Goal: Task Accomplishment & Management: Complete application form

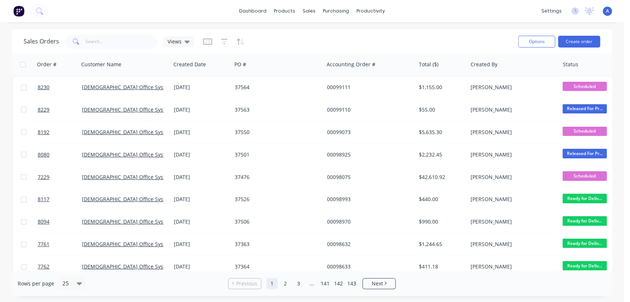
drag, startPoint x: 113, startPoint y: 51, endPoint x: 111, endPoint y: 45, distance: 5.6
click at [113, 49] on div "Sales Orders Views Options Create order" at bounding box center [312, 42] width 600 height 24
click at [110, 42] on input "text" at bounding box center [122, 41] width 72 height 15
type input "97921"
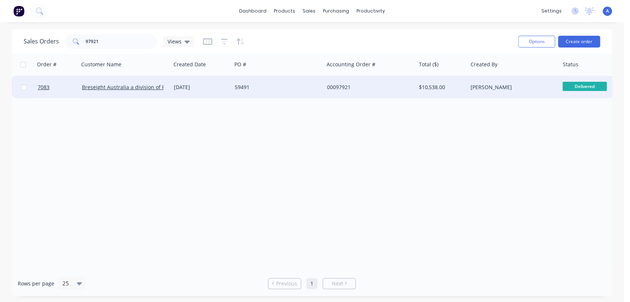
click at [269, 86] on div "59491" at bounding box center [276, 87] width 82 height 7
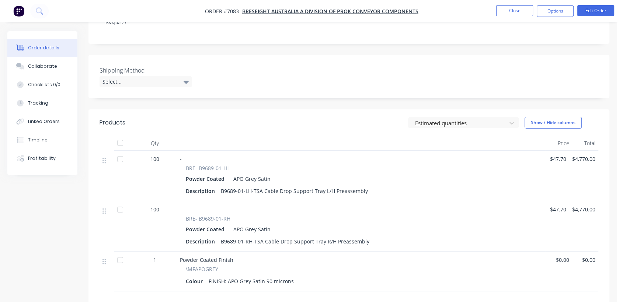
scroll to position [41, 0]
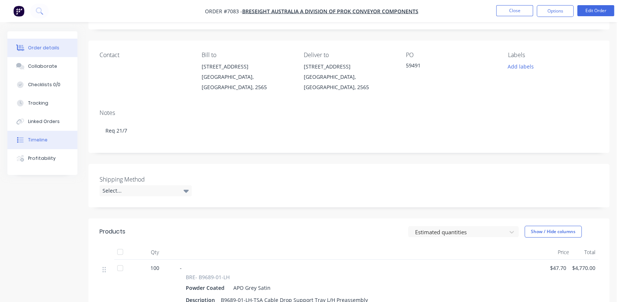
click at [46, 138] on button "Timeline" at bounding box center [42, 140] width 70 height 18
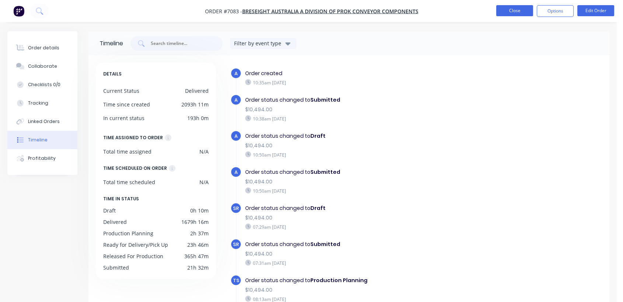
click at [511, 8] on button "Close" at bounding box center [515, 10] width 37 height 11
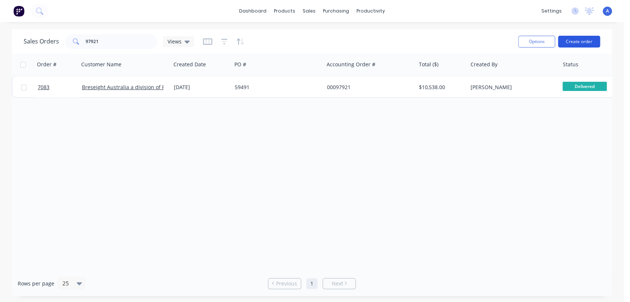
click at [570, 44] on button "Create order" at bounding box center [579, 42] width 42 height 12
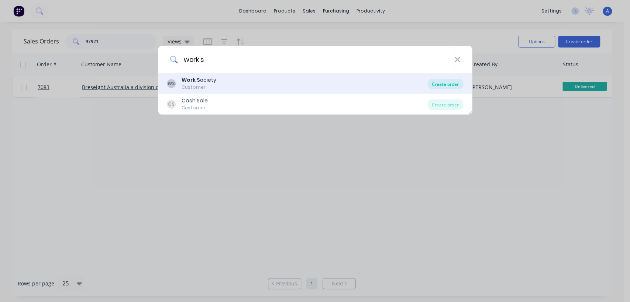
type input "work s"
drag, startPoint x: 444, startPoint y: 85, endPoint x: 434, endPoint y: 77, distance: 13.2
click at [444, 85] on div "Create order" at bounding box center [445, 84] width 36 height 10
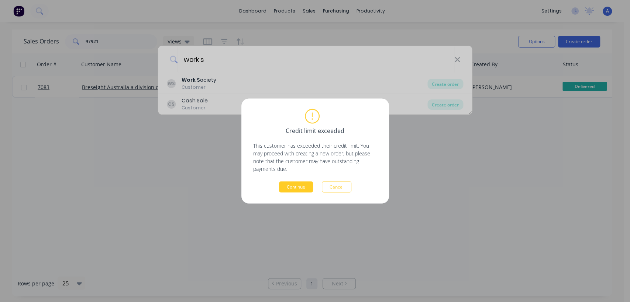
click at [300, 188] on button "Continue" at bounding box center [296, 187] width 34 height 11
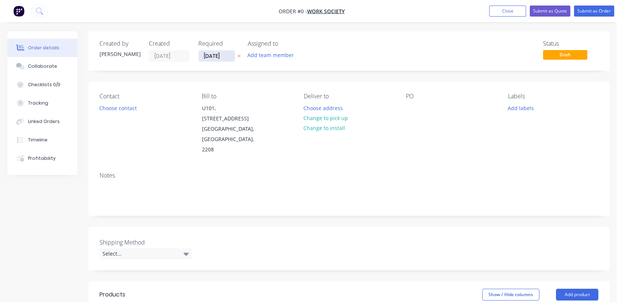
click at [226, 55] on input "[DATE]" at bounding box center [217, 56] width 36 height 11
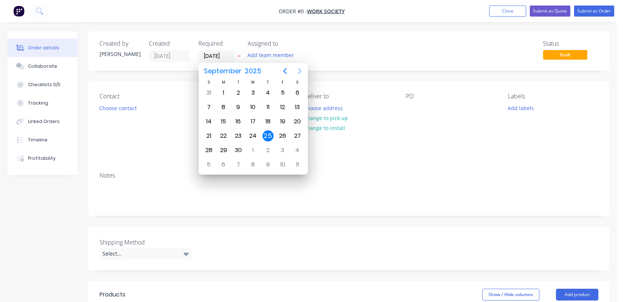
click at [297, 69] on icon "Next page" at bounding box center [299, 71] width 9 height 9
click at [250, 148] on div "31" at bounding box center [253, 150] width 11 height 11
type input "[DATE]"
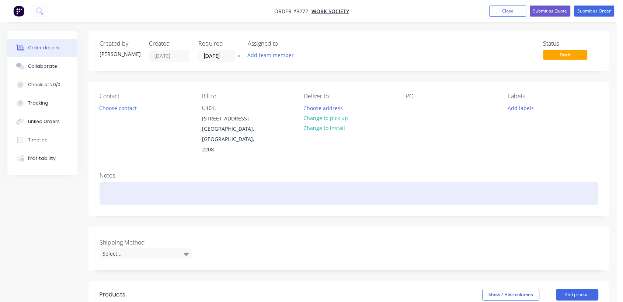
click at [130, 183] on div at bounding box center [349, 194] width 499 height 23
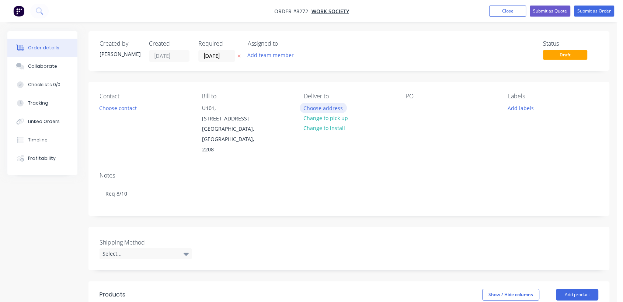
click at [324, 104] on button "Choose address" at bounding box center [323, 108] width 47 height 10
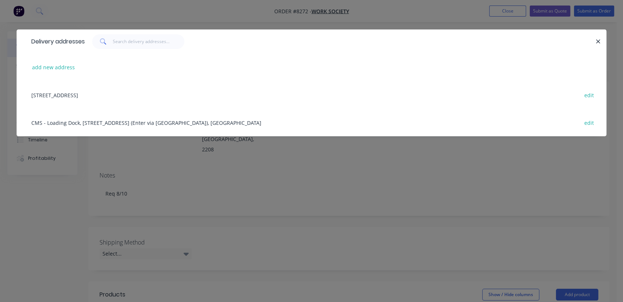
click at [101, 92] on div "[STREET_ADDRESS] edit" at bounding box center [312, 95] width 568 height 28
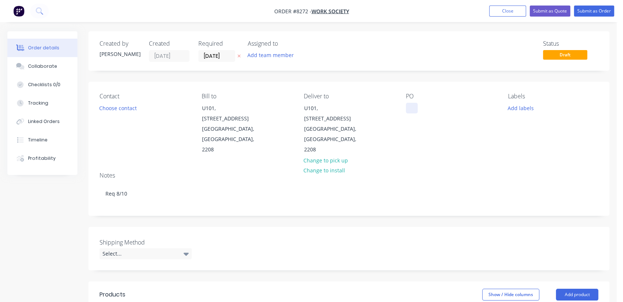
click at [410, 105] on div at bounding box center [412, 108] width 12 height 11
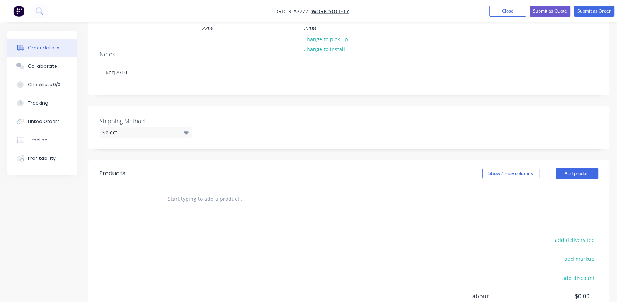
scroll to position [123, 0]
click at [140, 126] on div "Select..." at bounding box center [146, 131] width 92 height 11
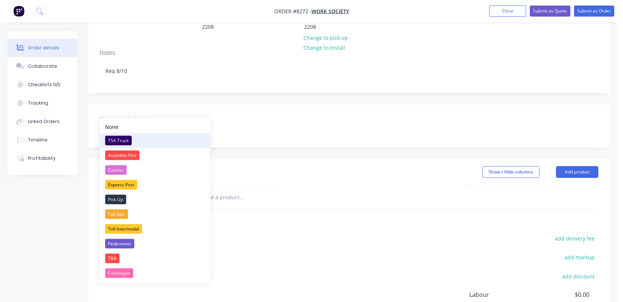
click at [121, 142] on div "TSA Truck" at bounding box center [118, 141] width 27 height 10
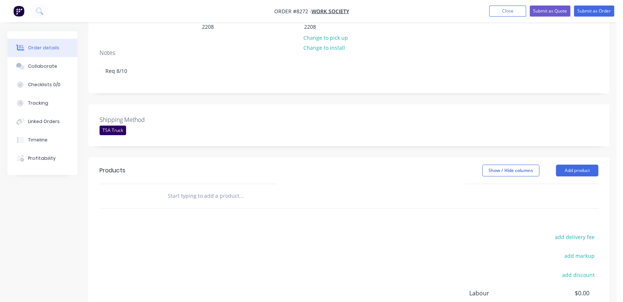
click at [225, 189] on input "text" at bounding box center [241, 196] width 148 height 15
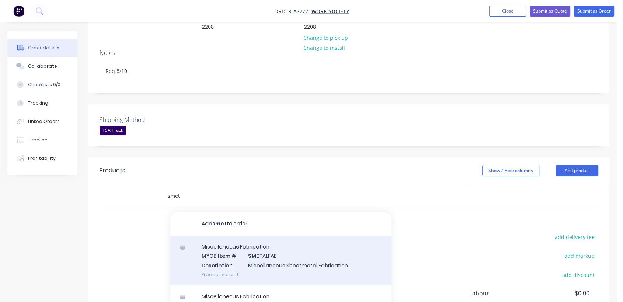
type input "smet"
click at [266, 240] on div "Miscellaneous Fabrication MYOB Item # SMET ALFAB Description Miscellaneous Shee…" at bounding box center [280, 261] width 221 height 50
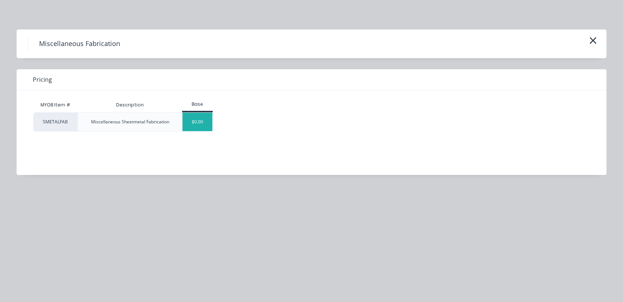
click at [198, 129] on div "$0.00" at bounding box center [198, 122] width 30 height 18
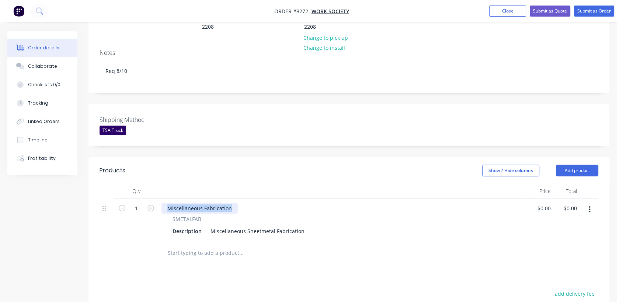
drag, startPoint x: 233, startPoint y: 186, endPoint x: 162, endPoint y: 187, distance: 71.2
click at [160, 199] on div "Miscellaneous Fabrication SMETALFAB Description Miscellaneous Sheetmetal Fabric…" at bounding box center [343, 220] width 369 height 43
click at [142, 203] on input "1" at bounding box center [136, 208] width 19 height 11
type input "5"
drag, startPoint x: 210, startPoint y: 209, endPoint x: 321, endPoint y: 205, distance: 111.8
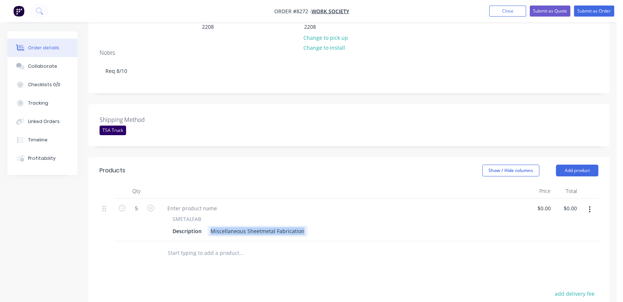
click at [321, 226] on div "Description Miscellaneous Sheetmetal Fabrication" at bounding box center [342, 231] width 344 height 11
click at [245, 226] on div "FN15 - 1160 x" at bounding box center [227, 231] width 39 height 11
type input "$0.00"
click at [590, 207] on icon "button" at bounding box center [589, 210] width 1 height 7
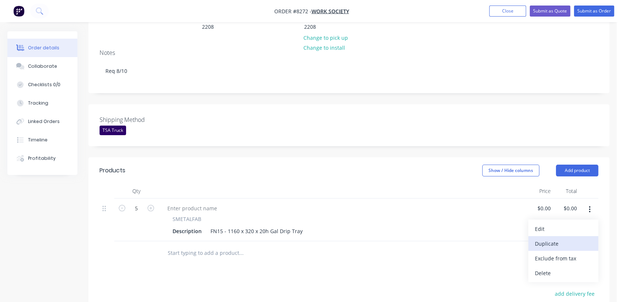
click at [568, 239] on div "Duplicate" at bounding box center [563, 244] width 57 height 11
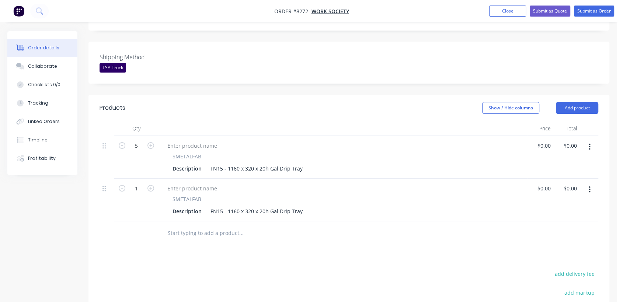
scroll to position [205, 0]
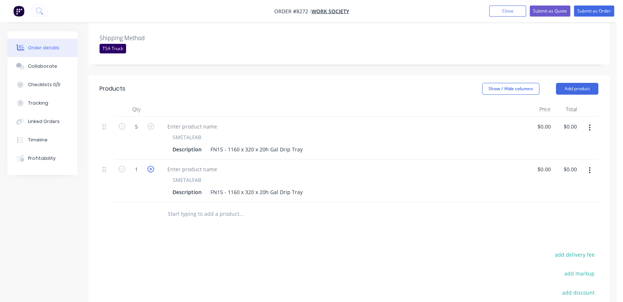
click at [149, 166] on icon "button" at bounding box center [151, 169] width 7 height 7
type input "5"
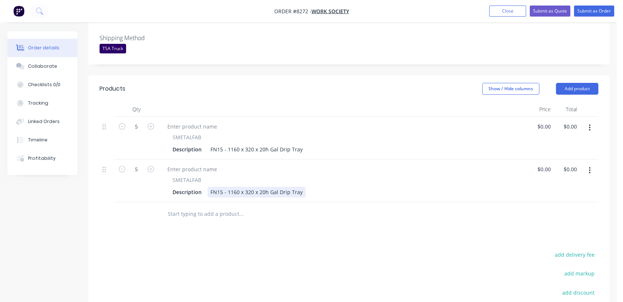
click at [222, 187] on div "FN15 - 1160 x 320 x 20h Gal Drip Tray" at bounding box center [257, 192] width 98 height 11
click at [236, 187] on div "FN24 - 1160 x 320 x 20h Gal Drip Tray" at bounding box center [257, 192] width 98 height 11
click at [250, 187] on div "FN24 - 1140 x 320 x 20h Gal Drip Tray" at bounding box center [257, 192] width 98 height 11
type input "$0.00"
click at [588, 164] on button "button" at bounding box center [589, 170] width 17 height 13
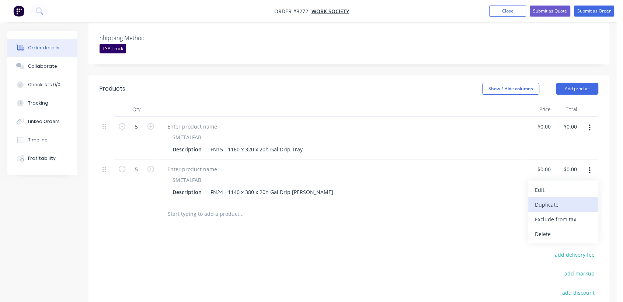
click at [572, 200] on div "Duplicate" at bounding box center [563, 205] width 57 height 11
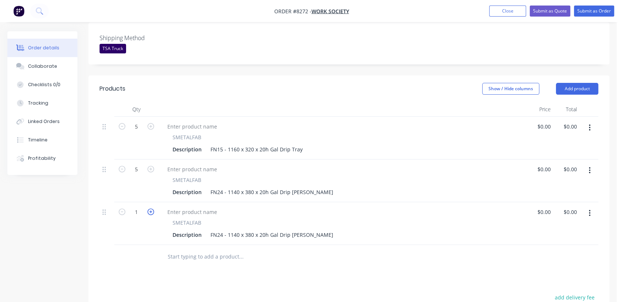
click at [150, 209] on icon "button" at bounding box center [151, 212] width 7 height 7
type input "4"
click at [223, 230] on div "FN24 - 1140 x 380 x 20h Gal Drip [PERSON_NAME]" at bounding box center [272, 235] width 129 height 11
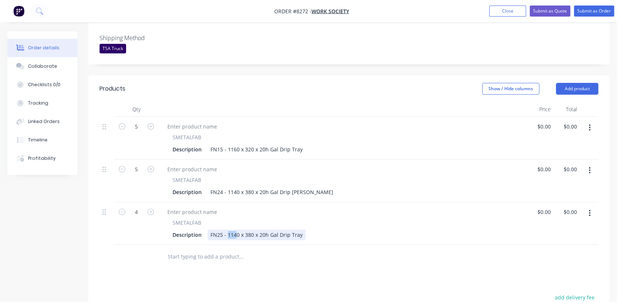
drag, startPoint x: 235, startPoint y: 213, endPoint x: 248, endPoint y: 235, distance: 25.4
click at [228, 230] on div "FN25 - 1140 x 380 x 20h Gal Drip Tray" at bounding box center [257, 235] width 98 height 11
type input "$0.00"
click at [589, 124] on icon "button" at bounding box center [590, 128] width 2 height 8
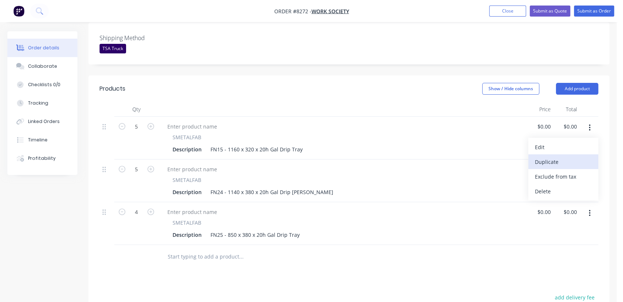
click at [549, 157] on div "Duplicate" at bounding box center [563, 162] width 57 height 11
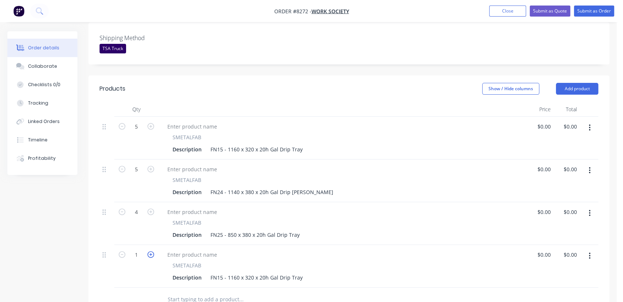
click at [148, 252] on icon "button" at bounding box center [151, 255] width 7 height 7
type input "3"
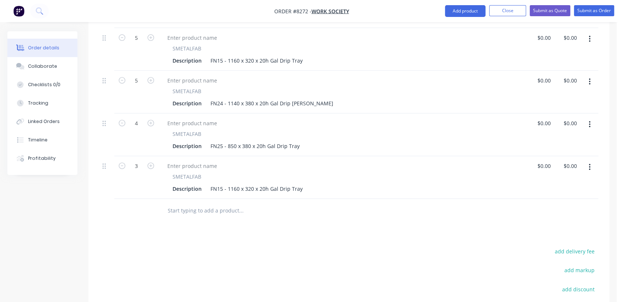
scroll to position [328, 0]
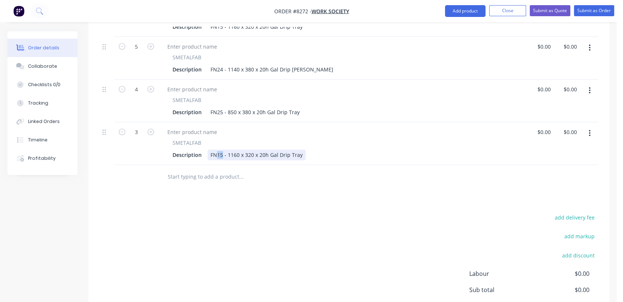
drag, startPoint x: 222, startPoint y: 133, endPoint x: 218, endPoint y: 132, distance: 4.4
click at [218, 150] on div "FN15 - 1160 x 320 x 20h Gal Drip Tray" at bounding box center [257, 155] width 98 height 11
click at [235, 150] on div "FN34 - 1160 x 320 x 20h Gal Drip Tray" at bounding box center [257, 155] width 98 height 11
click at [248, 150] on div "FN34 - 1240 x 320 x 20h Gal Drip Tray" at bounding box center [257, 155] width 98 height 11
type input "$0.00"
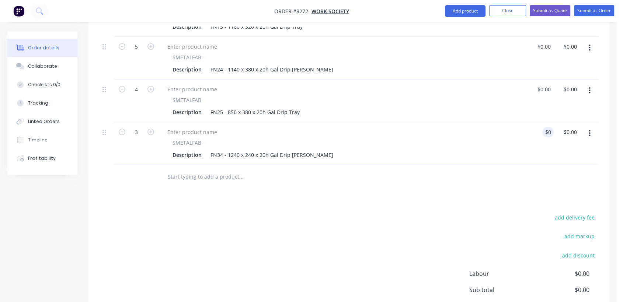
click at [217, 170] on input "text" at bounding box center [241, 177] width 148 height 15
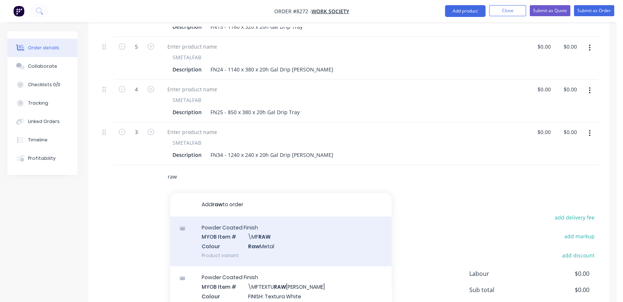
type input "raw"
click at [275, 217] on div "Powder Coated Finish MYOB Item # \MF RAW Colour Raw Metal Product variant" at bounding box center [280, 242] width 221 height 50
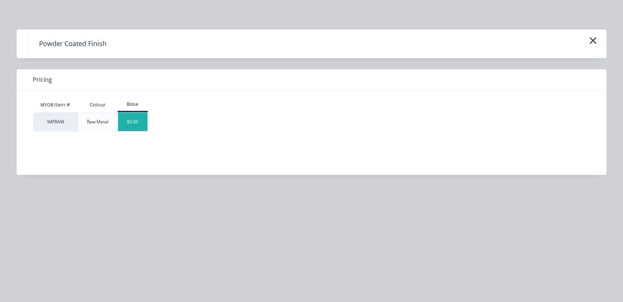
click at [133, 122] on div "$0.00" at bounding box center [133, 122] width 30 height 18
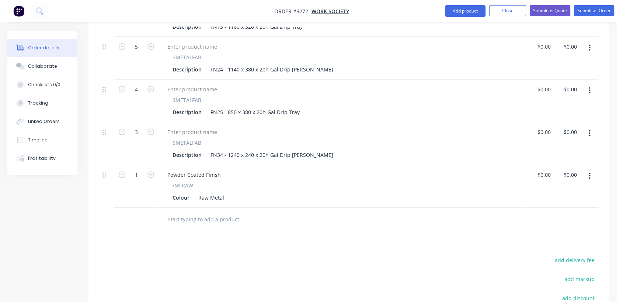
click at [209, 212] on input "text" at bounding box center [241, 219] width 148 height 15
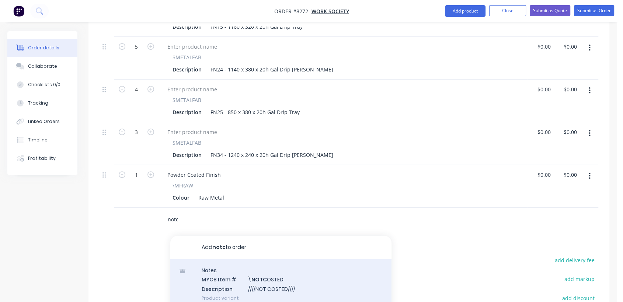
type input "notc"
click at [249, 263] on div "Notes MYOB Item # \ NOTC OSTED Description ////NOT COSTED//// Product variant" at bounding box center [280, 285] width 221 height 50
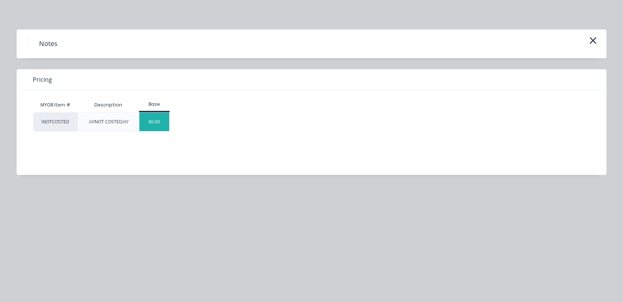
click at [161, 121] on div "$0.00" at bounding box center [154, 122] width 30 height 18
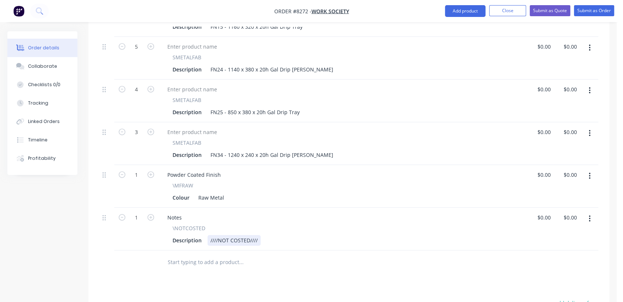
click at [258, 235] on div "////NOT COSTED////" at bounding box center [234, 240] width 53 height 11
type input "$0.00"
click at [49, 66] on div "Collaborate" at bounding box center [42, 66] width 29 height 7
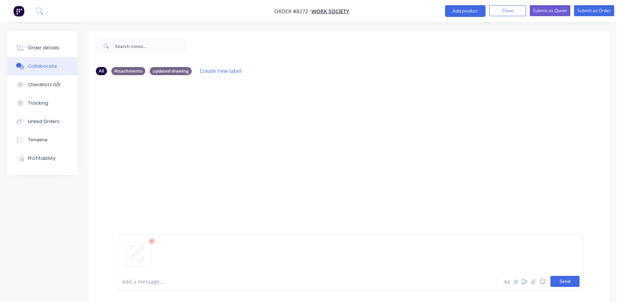
drag, startPoint x: 567, startPoint y: 284, endPoint x: 478, endPoint y: 210, distance: 115.0
click at [567, 284] on button "Send" at bounding box center [565, 281] width 29 height 11
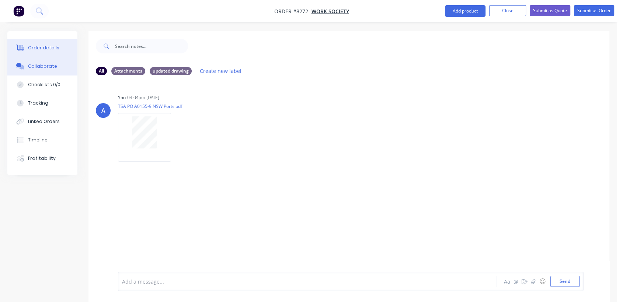
click at [50, 45] on div "Order details" at bounding box center [43, 48] width 31 height 7
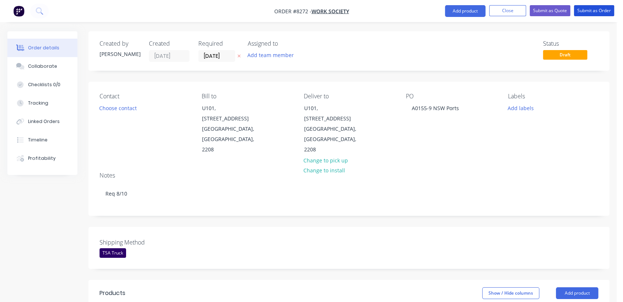
drag, startPoint x: 602, startPoint y: 11, endPoint x: 433, endPoint y: 32, distance: 170.9
click at [602, 11] on button "Submit as Order" at bounding box center [594, 10] width 40 height 11
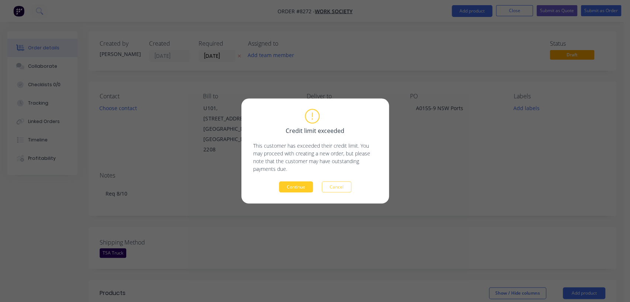
click at [286, 189] on button "Continue" at bounding box center [296, 187] width 34 height 11
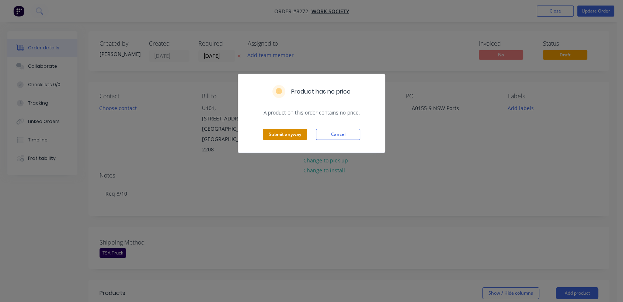
click at [295, 138] on button "Submit anyway" at bounding box center [285, 134] width 44 height 11
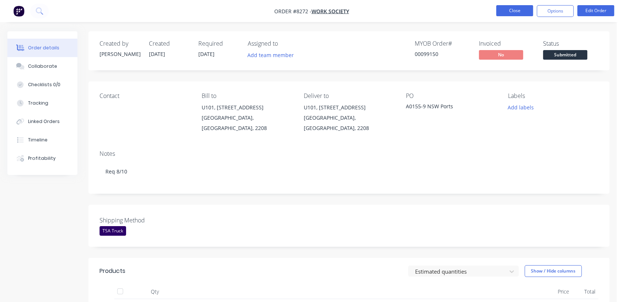
click at [516, 7] on button "Close" at bounding box center [515, 10] width 37 height 11
